Goal: Task Accomplishment & Management: Manage account settings

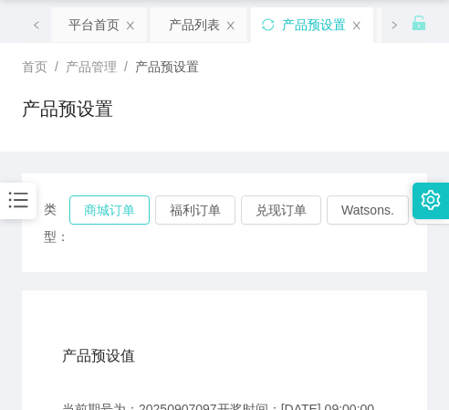
scroll to position [91, 0]
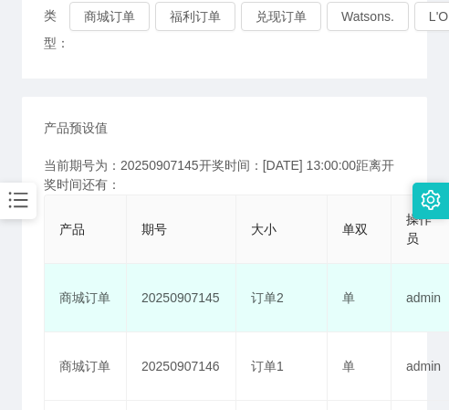
scroll to position [274, 0]
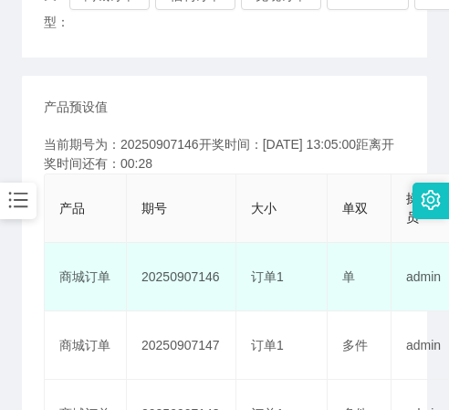
scroll to position [365, 0]
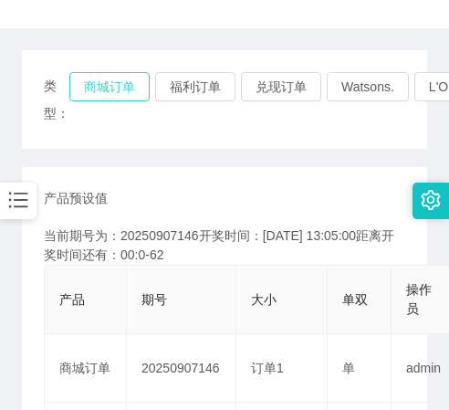
click at [124, 86] on button "商城订单" at bounding box center [109, 86] width 80 height 29
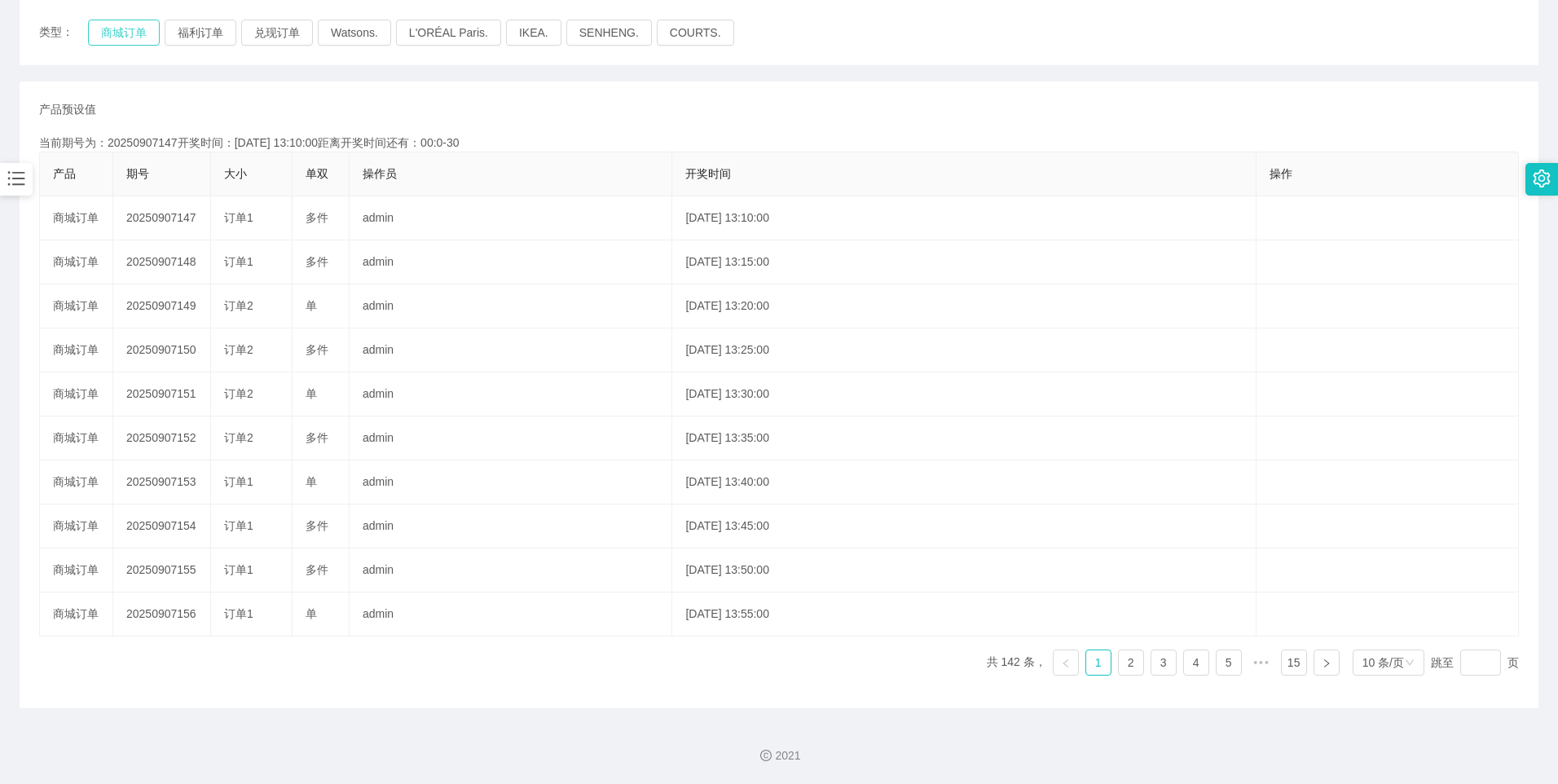
scroll to position [190, 0]
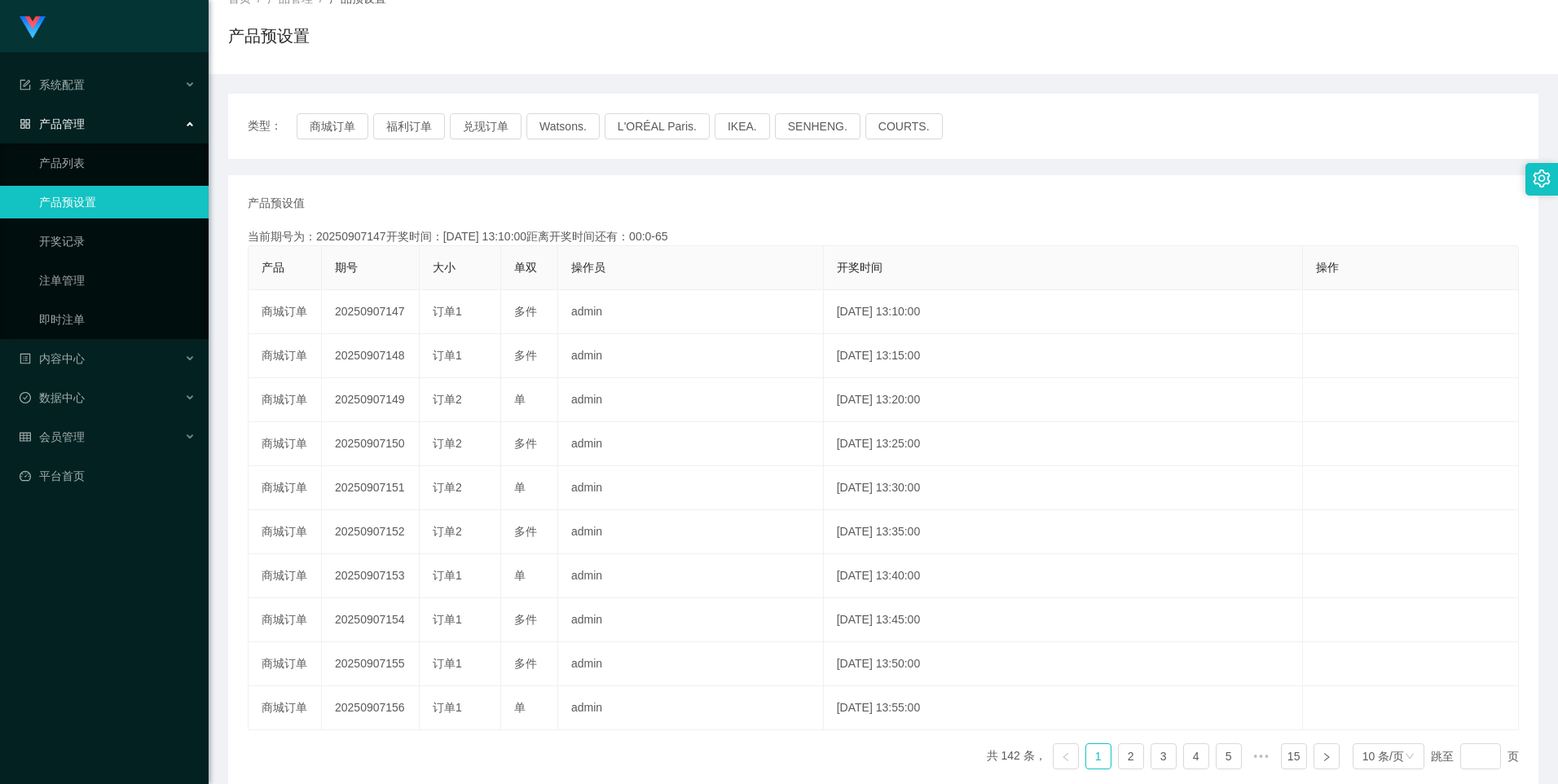
scroll to position [28, 0]
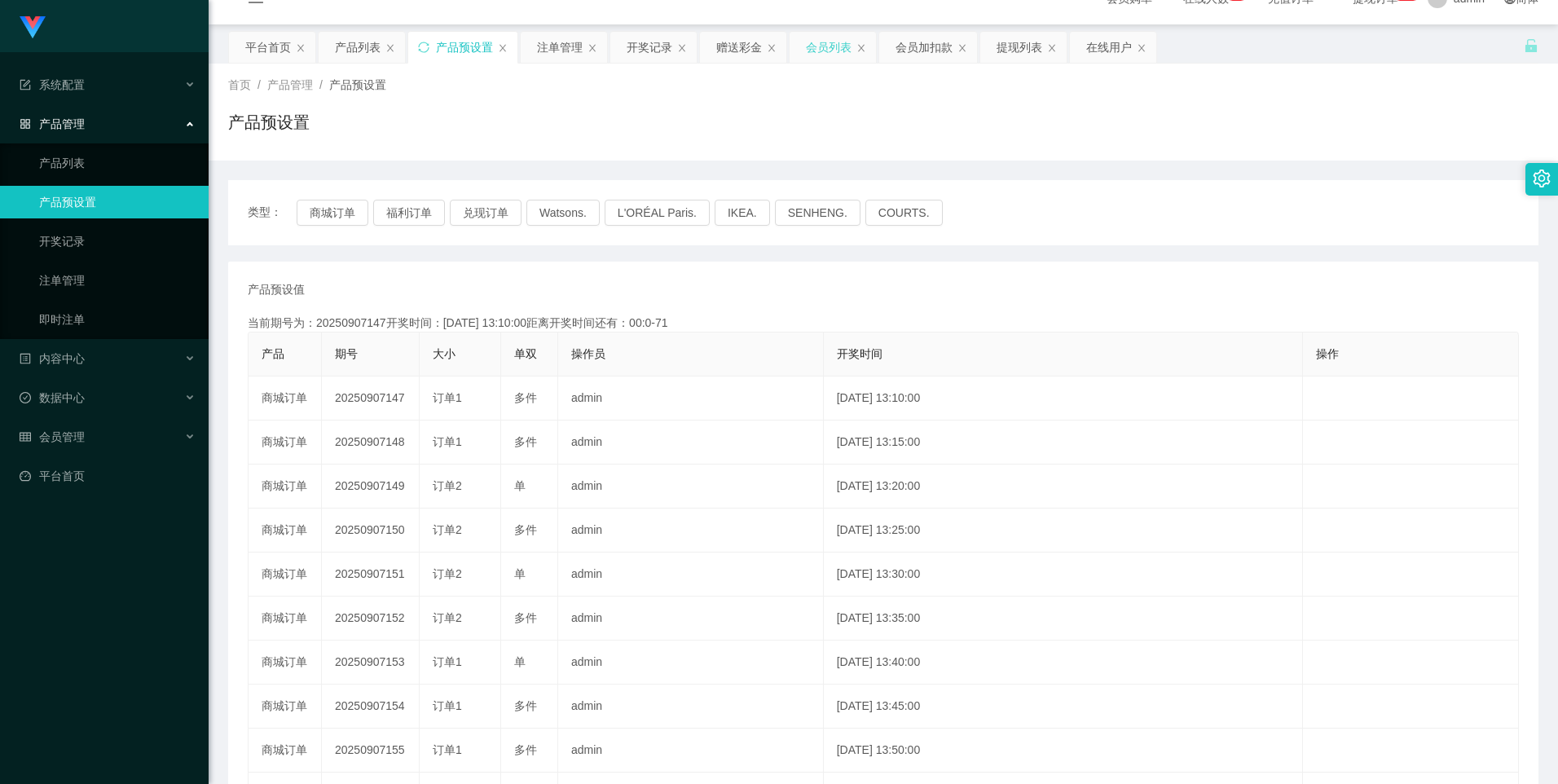
click at [400, 49] on div "会员列表" at bounding box center [828, 47] width 46 height 31
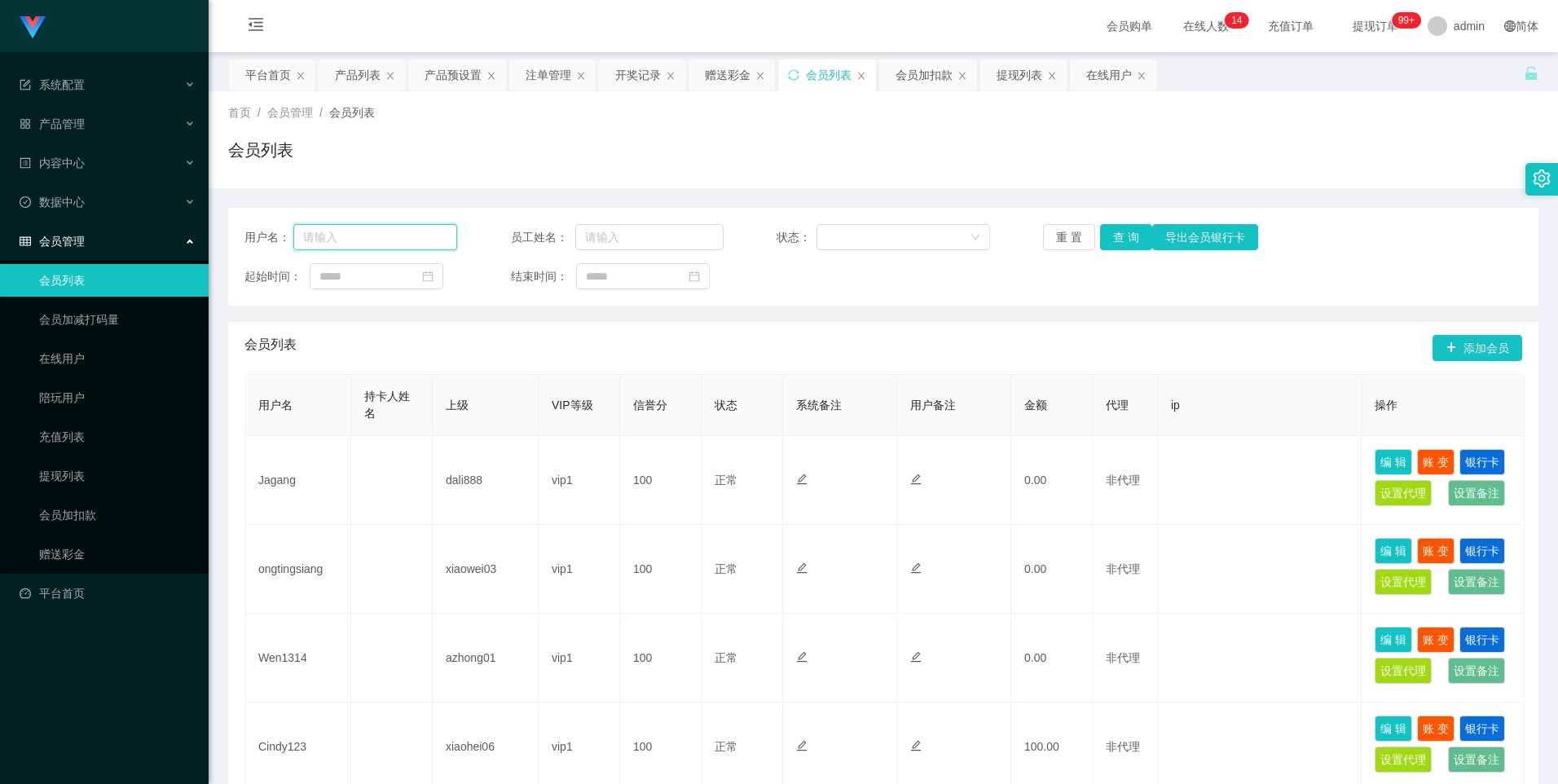
click at [400, 240] on input "text" at bounding box center [375, 237] width 164 height 26
paste input "8917171"
type input "8917171"
click at [400, 234] on button "查 询" at bounding box center [1127, 237] width 52 height 26
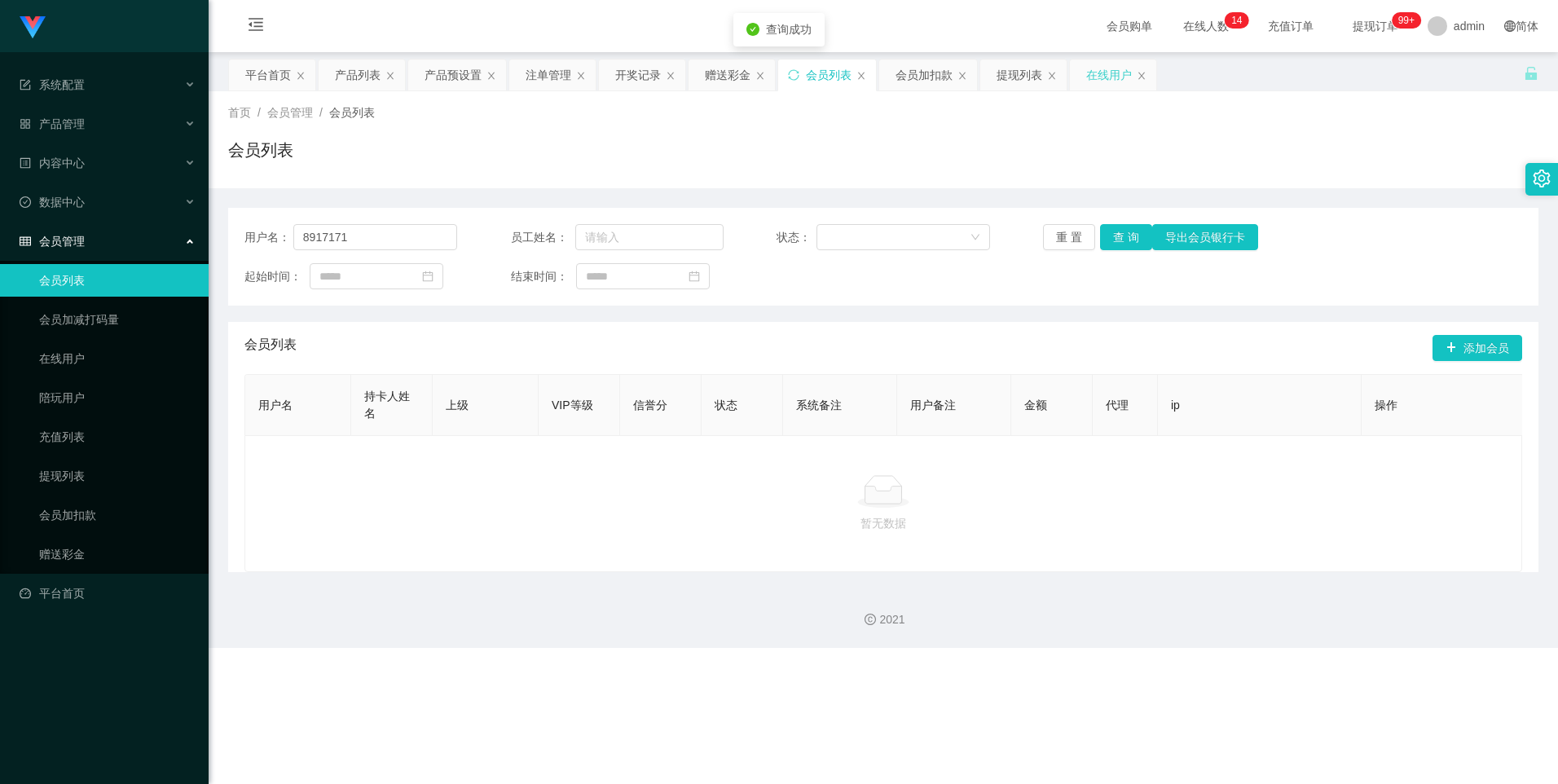
click at [400, 81] on div "在线用户" at bounding box center [1109, 75] width 46 height 31
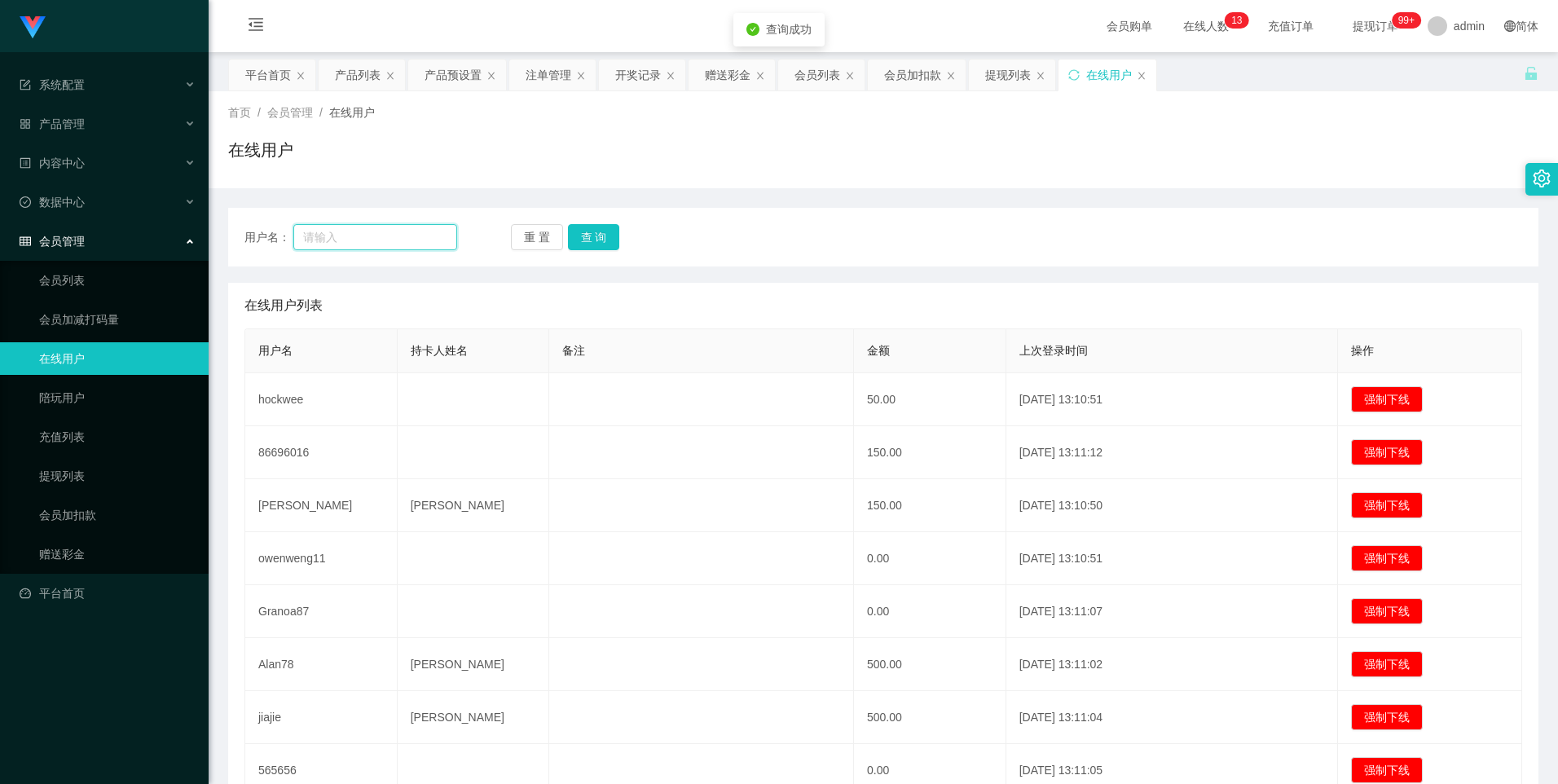
click at [400, 229] on input "text" at bounding box center [375, 237] width 164 height 26
paste input "8917171"
click at [400, 232] on button "查 询" at bounding box center [594, 237] width 52 height 26
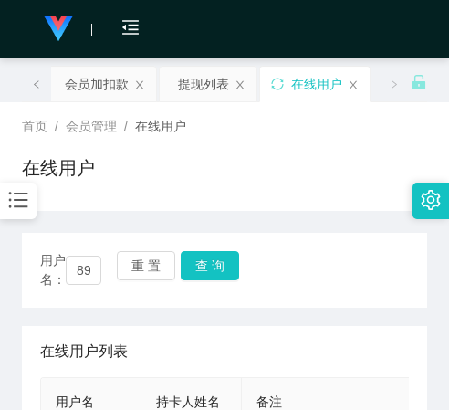
click at [299, 172] on div "在线用户" at bounding box center [224, 175] width 405 height 42
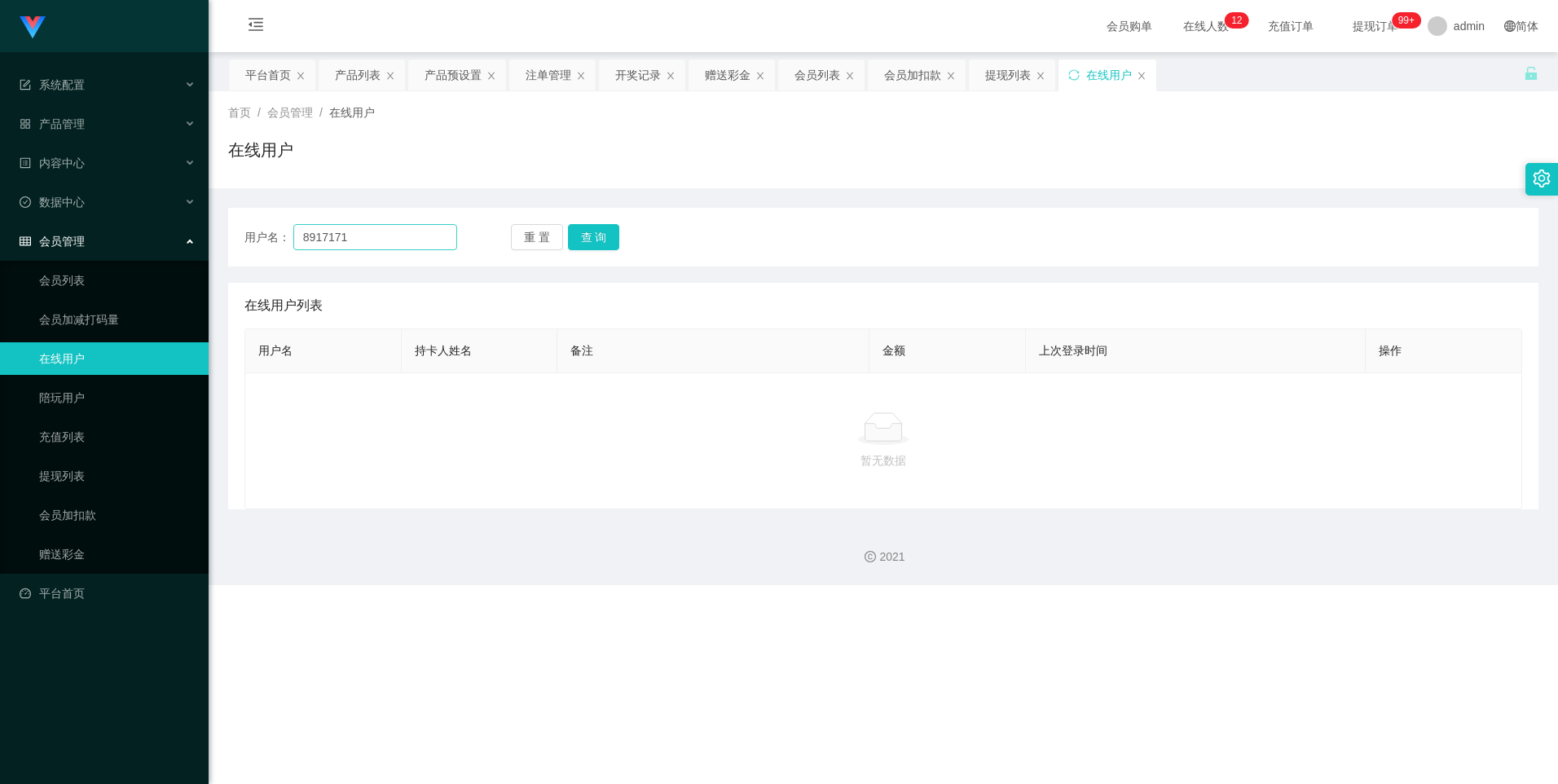
drag, startPoint x: 460, startPoint y: 240, endPoint x: 450, endPoint y: 235, distance: 11.2
click at [400, 235] on div "用户名： 8917171 重 置 查 询" at bounding box center [884, 237] width 1277 height 26
drag, startPoint x: 443, startPoint y: 235, endPoint x: 0, endPoint y: 207, distance: 443.9
click at [16, 236] on section "Jingdong工作台代理端 系统配置 产品管理 内容中心 数据中心 会员管理 会员列表 会员加减打码量 在线用户 陪玩用户 充值列表 提现列表 会员加扣款 …" at bounding box center [779, 292] width 1558 height 585
paste input "2"
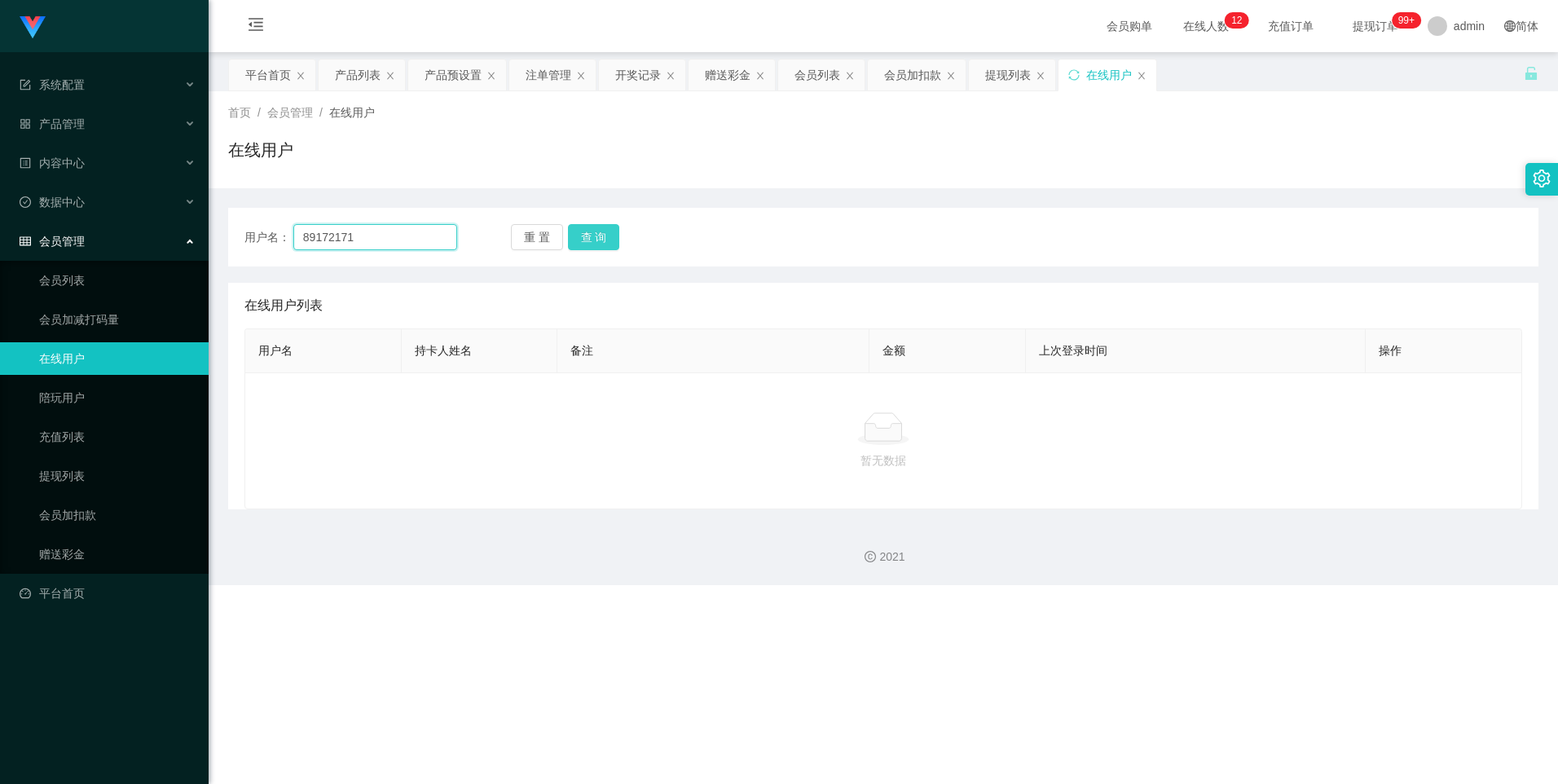
type input "89172171"
click at [400, 230] on button "查 询" at bounding box center [594, 237] width 52 height 26
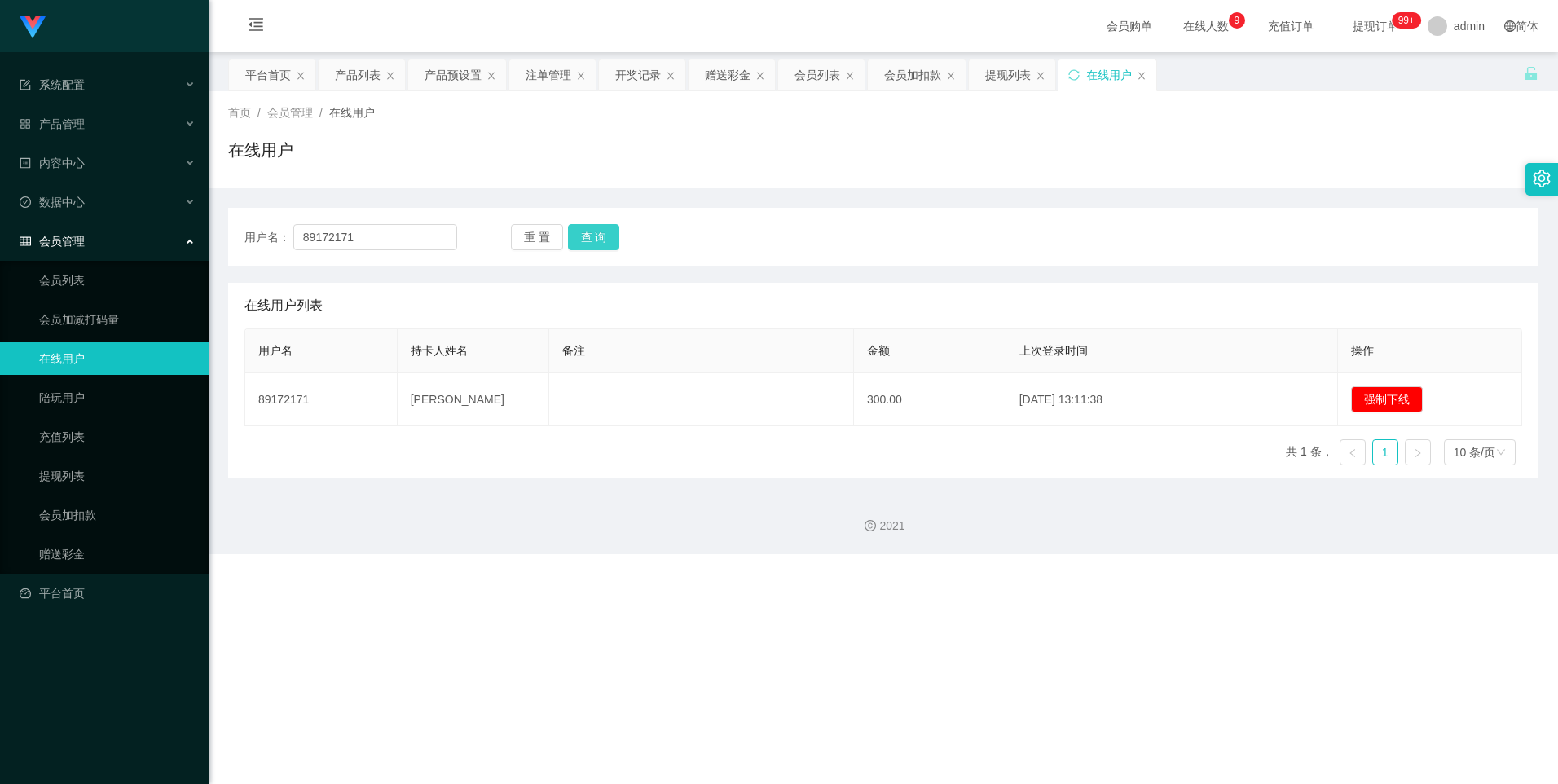
click at [400, 239] on button "查 询" at bounding box center [594, 237] width 52 height 26
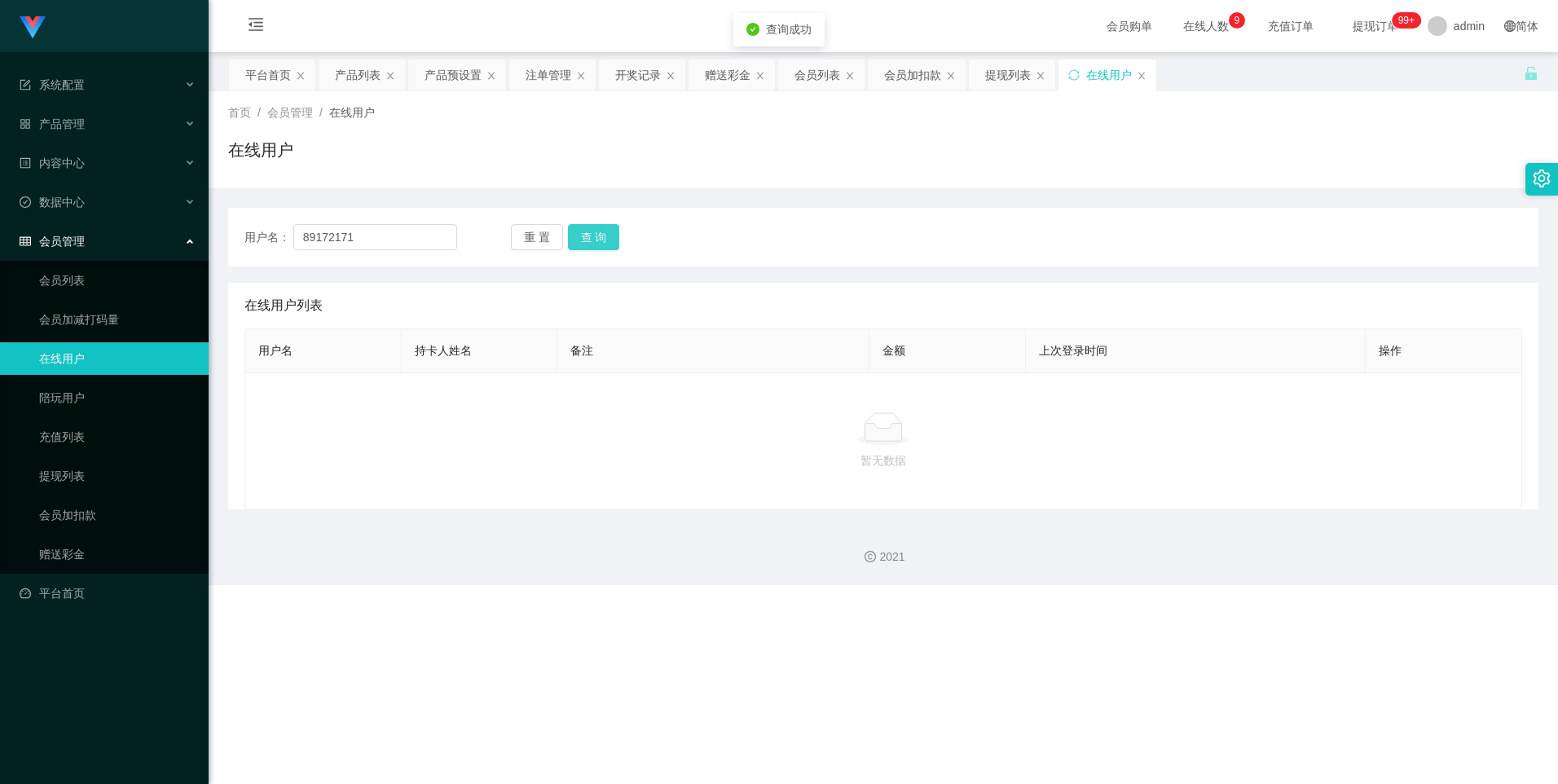
click at [400, 229] on button "查 询" at bounding box center [594, 237] width 52 height 26
click at [400, 365] on icon at bounding box center [884, 431] width 37 height 17
click at [400, 235] on div "用户名： 89172171 重 置 查 询" at bounding box center [884, 237] width 1277 height 26
click at [400, 231] on input "89172171" at bounding box center [375, 237] width 164 height 26
click at [400, 240] on button "查 询" at bounding box center [594, 237] width 52 height 26
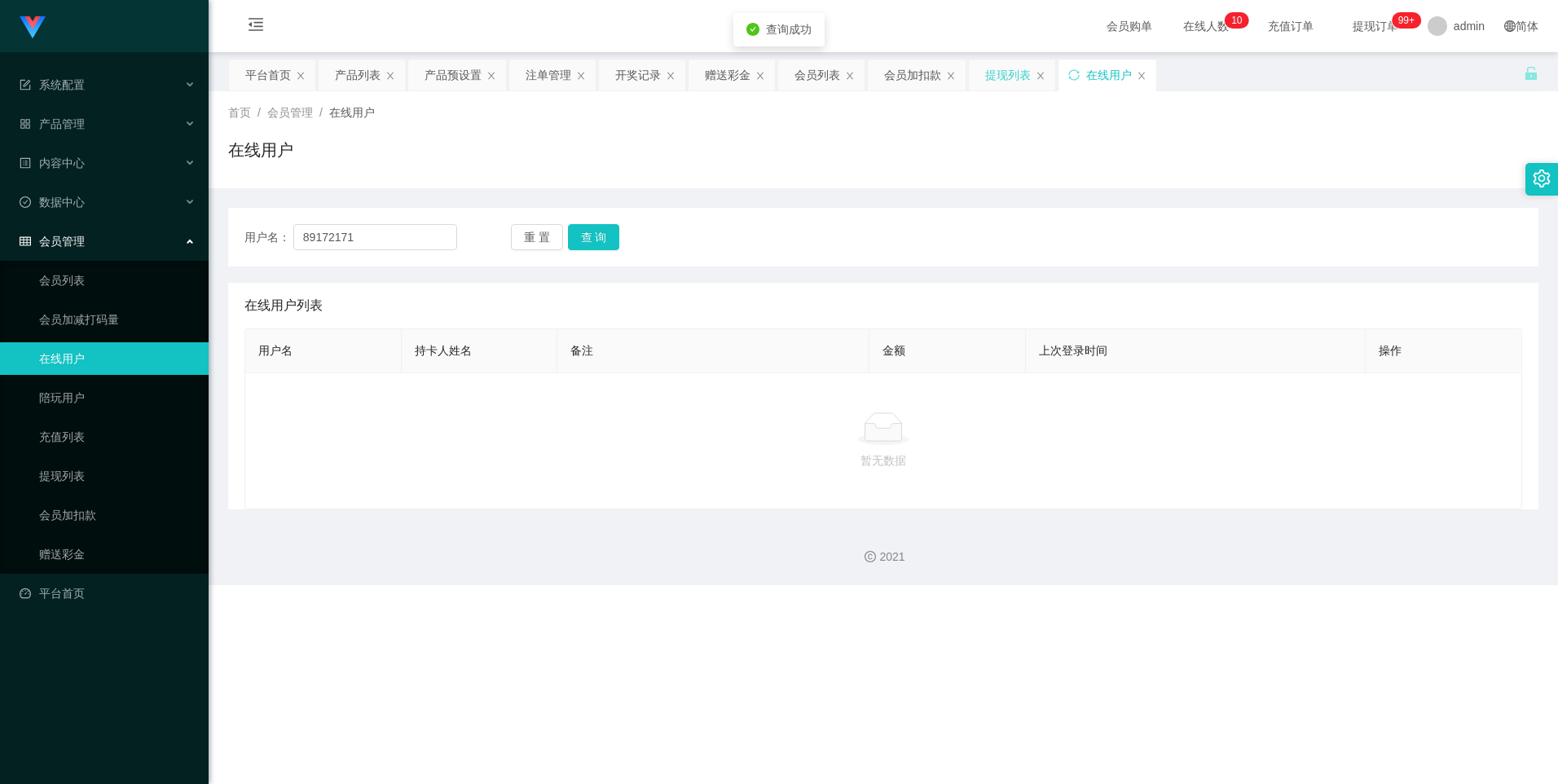
click at [400, 77] on div "提现列表" at bounding box center [1008, 75] width 46 height 31
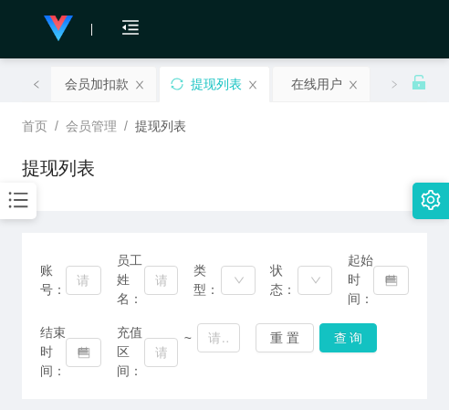
click at [338, 161] on div "提现列表" at bounding box center [224, 175] width 405 height 42
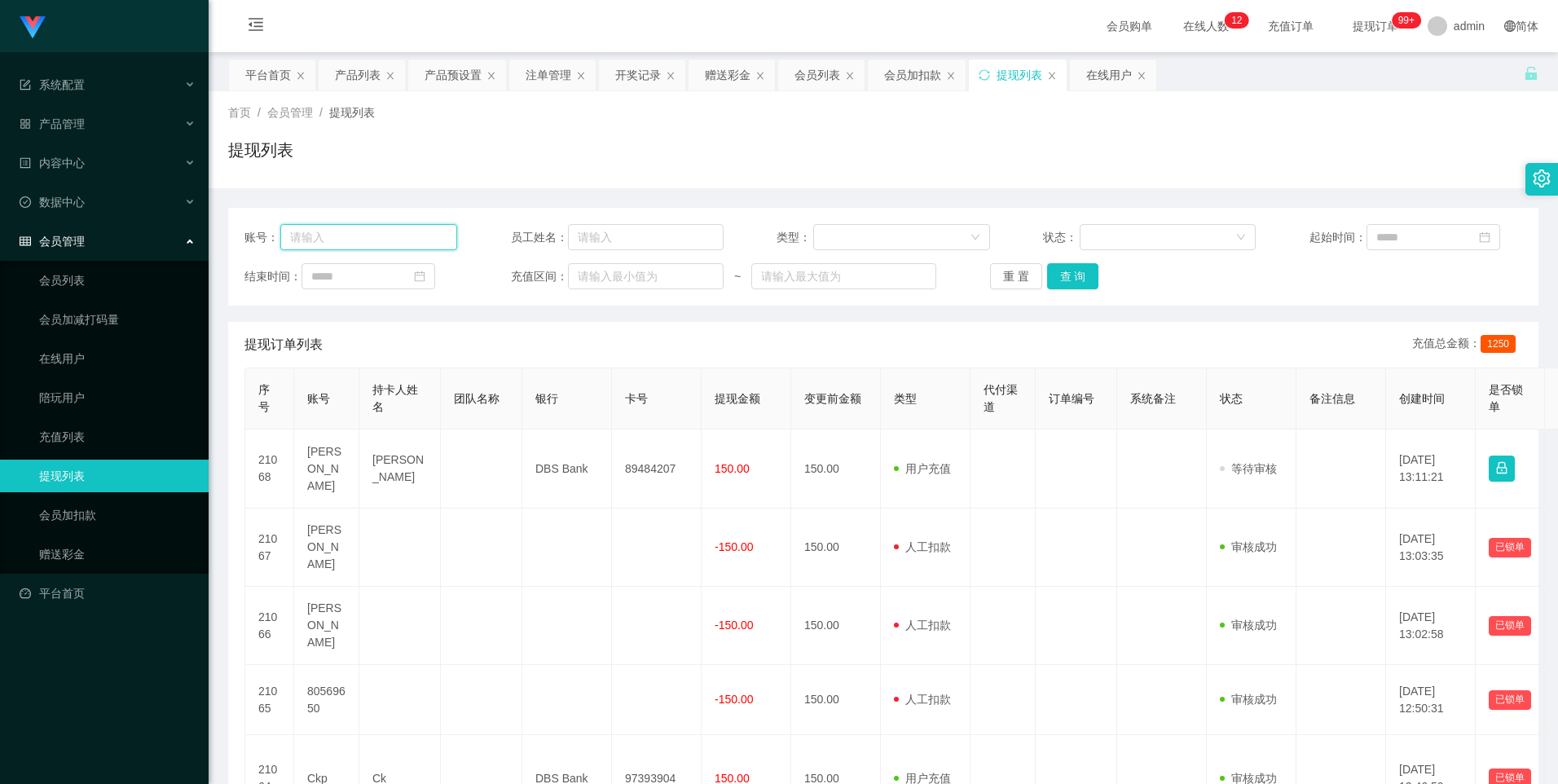
click at [398, 225] on input "text" at bounding box center [369, 237] width 177 height 26
paste input "89172171"
type input "89172171"
click at [400, 280] on button "查 询" at bounding box center [1073, 276] width 52 height 26
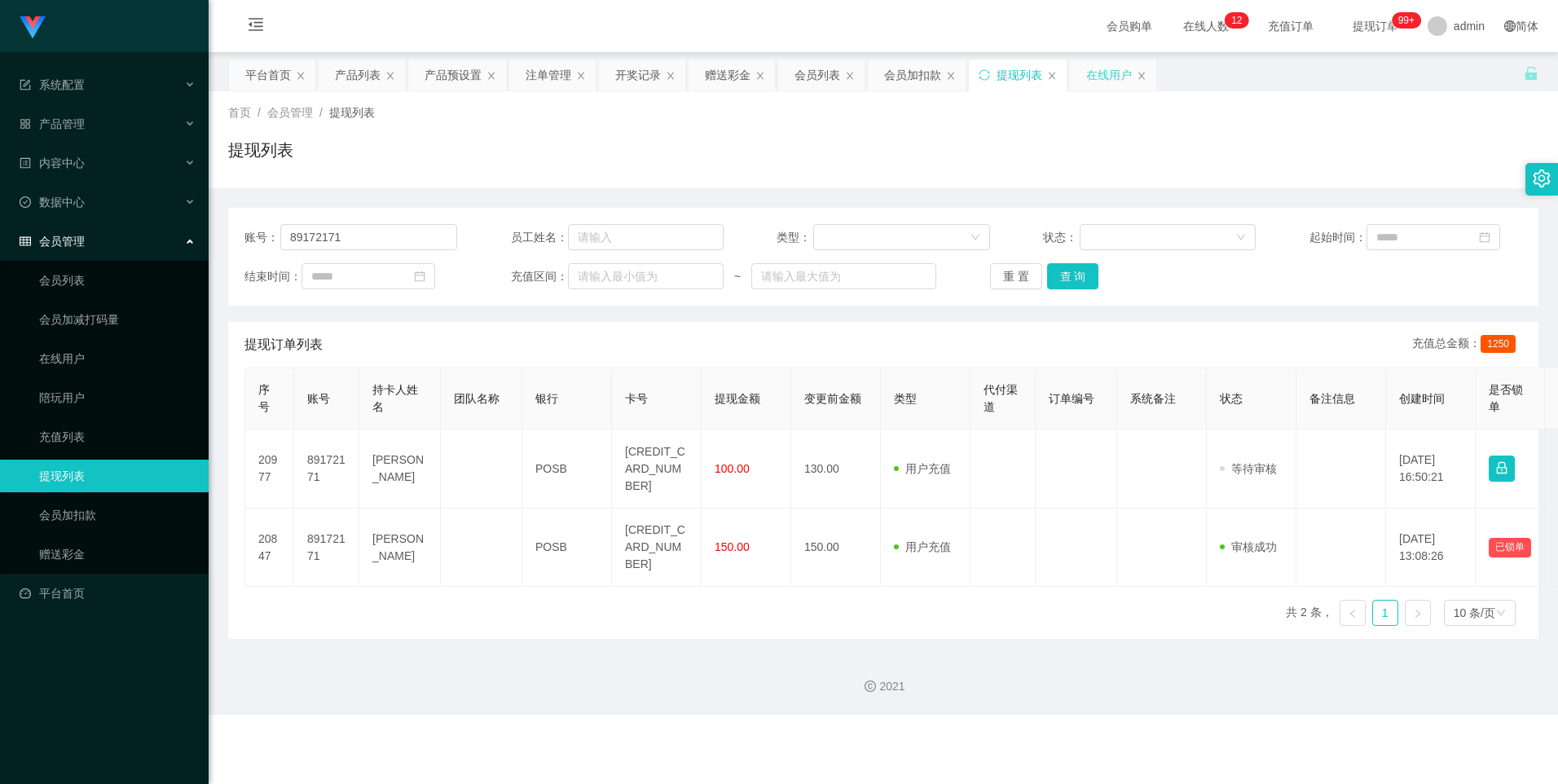
drag, startPoint x: 1090, startPoint y: 76, endPoint x: 1079, endPoint y: 89, distance: 17.0
click at [400, 72] on div "在线用户" at bounding box center [1109, 75] width 46 height 31
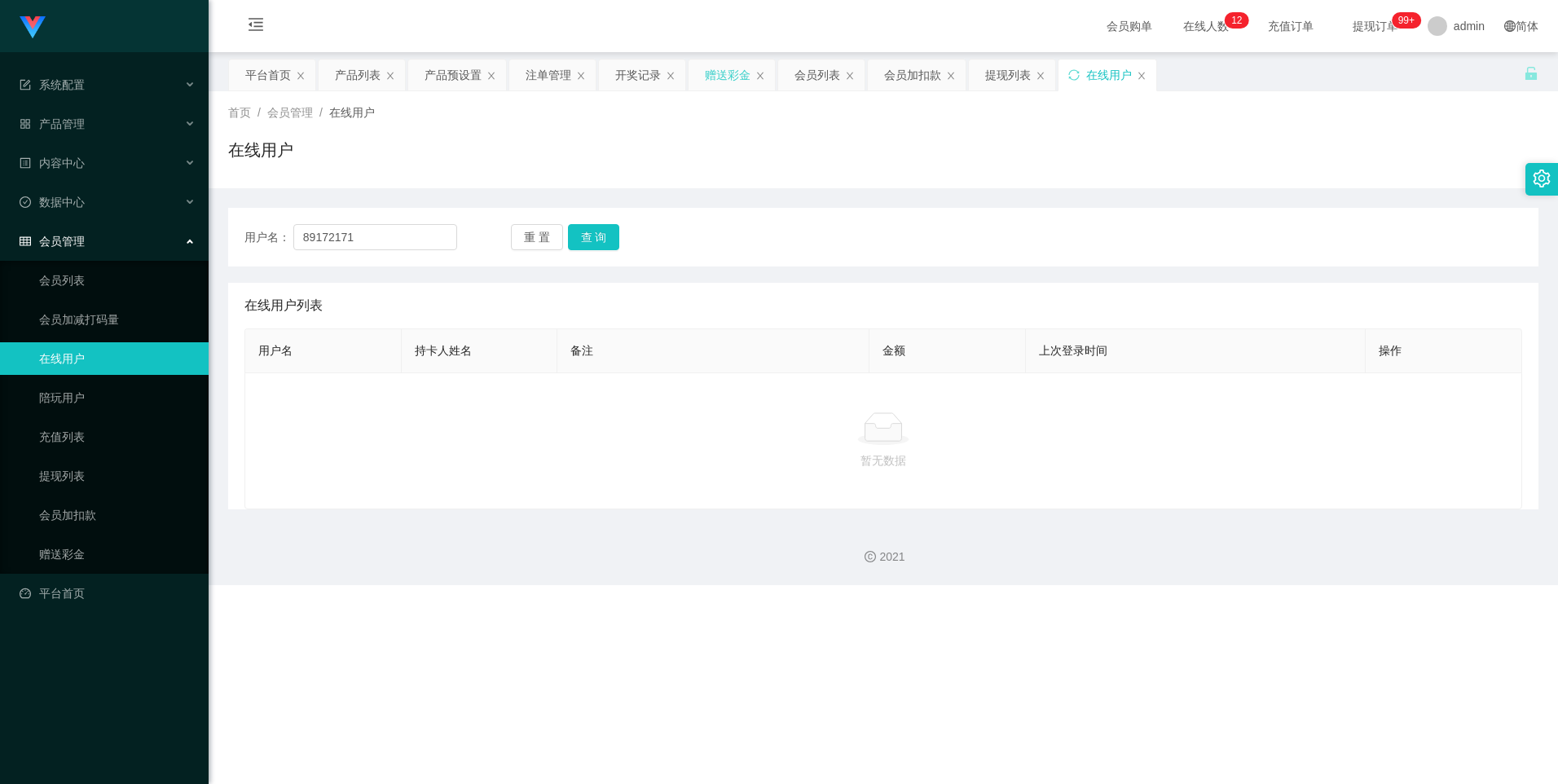
click at [400, 75] on div "赠送彩金" at bounding box center [727, 75] width 46 height 31
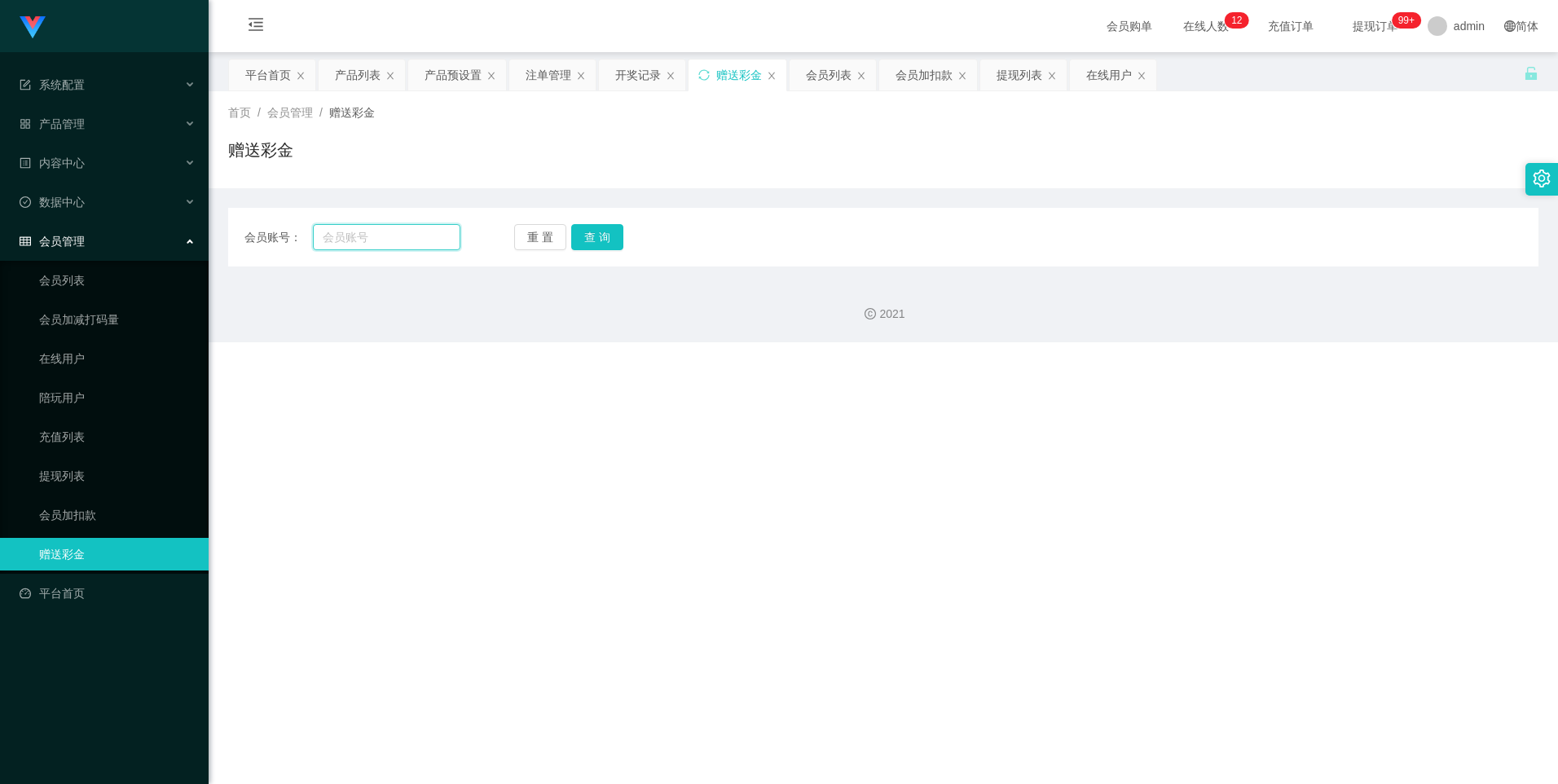
click at [397, 233] on input "text" at bounding box center [386, 237] width 147 height 26
paste input "89172171"
type input "89172171"
click at [400, 221] on div "会员账号： 89172171 重 置 查 询 会员账号 会员姓名 账号余额 操作类型 彩金加款 彩金扣款 金额 确 定" at bounding box center [883, 238] width 1311 height 59
click at [400, 238] on button "查 询" at bounding box center [598, 237] width 52 height 26
